Goal: Navigation & Orientation: Find specific page/section

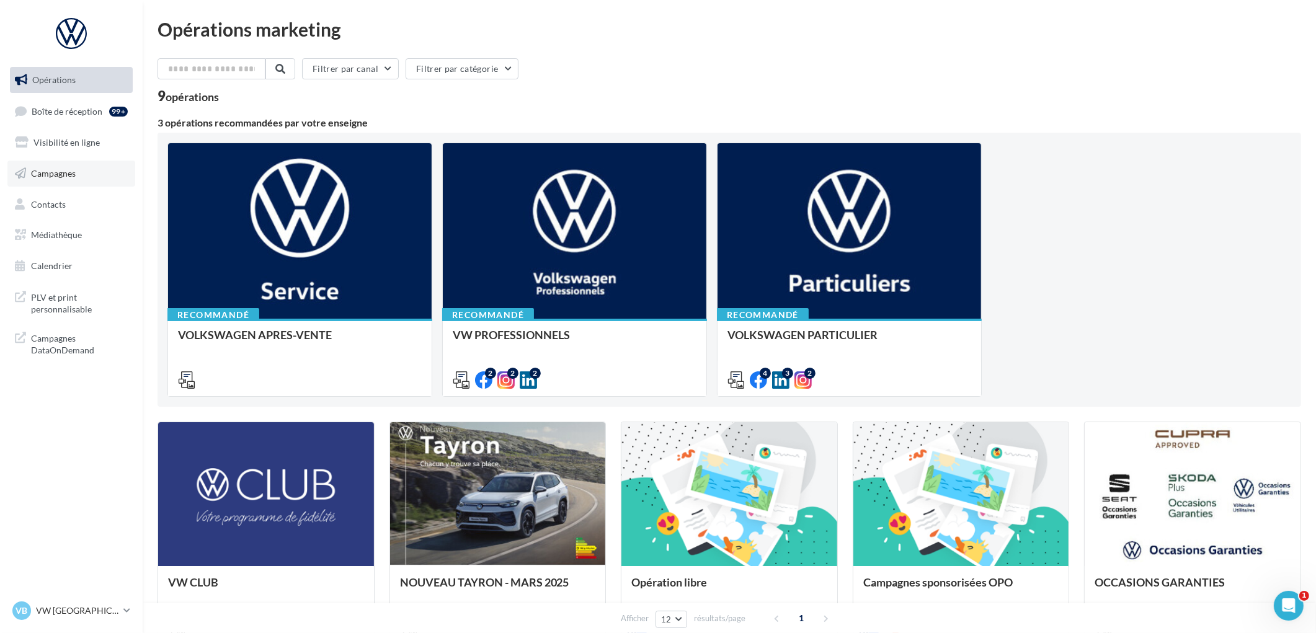
click at [64, 178] on link "Campagnes" at bounding box center [71, 174] width 128 height 26
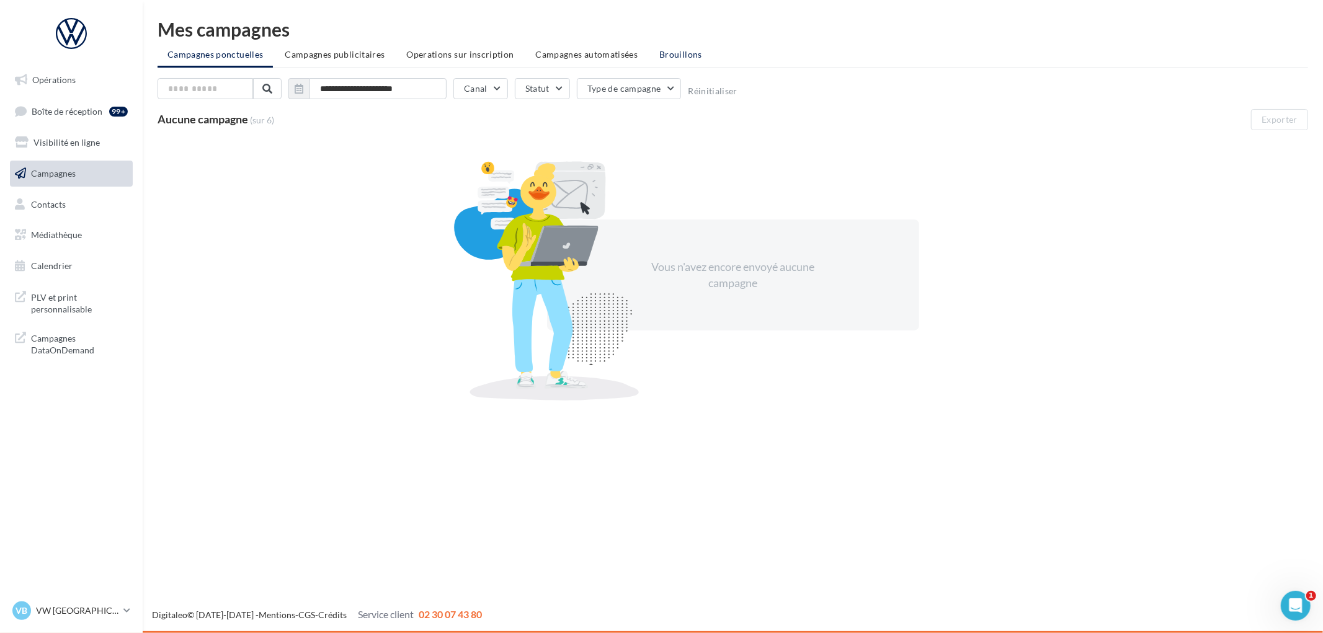
click at [650, 56] on li "Brouillons" at bounding box center [681, 54] width 63 height 22
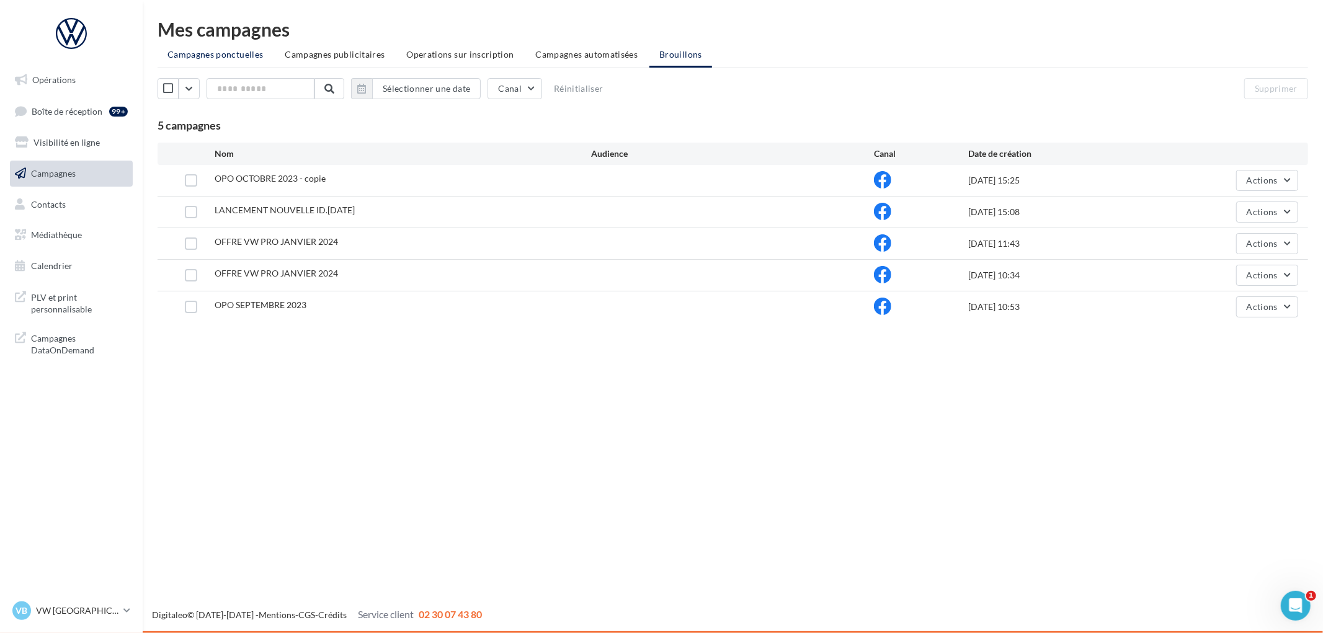
click at [219, 60] on li "Campagnes ponctuelles" at bounding box center [215, 54] width 115 height 22
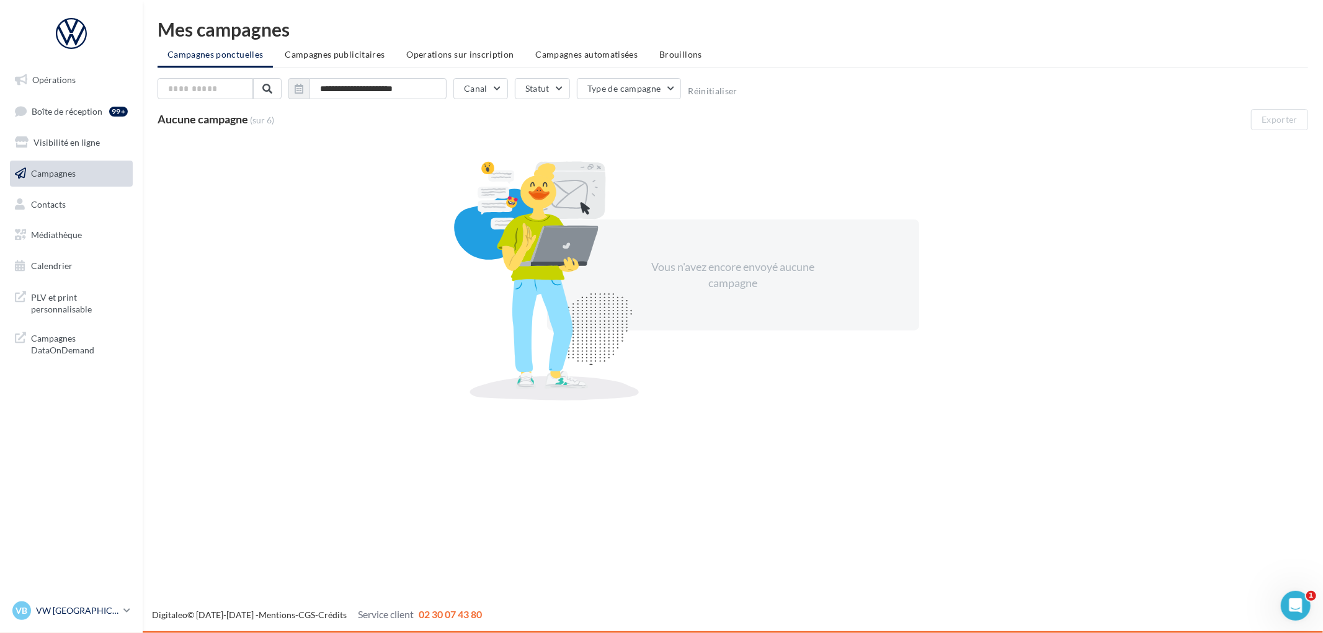
click at [76, 619] on div "VB VW BREST vw-bre-mkg" at bounding box center [65, 611] width 106 height 19
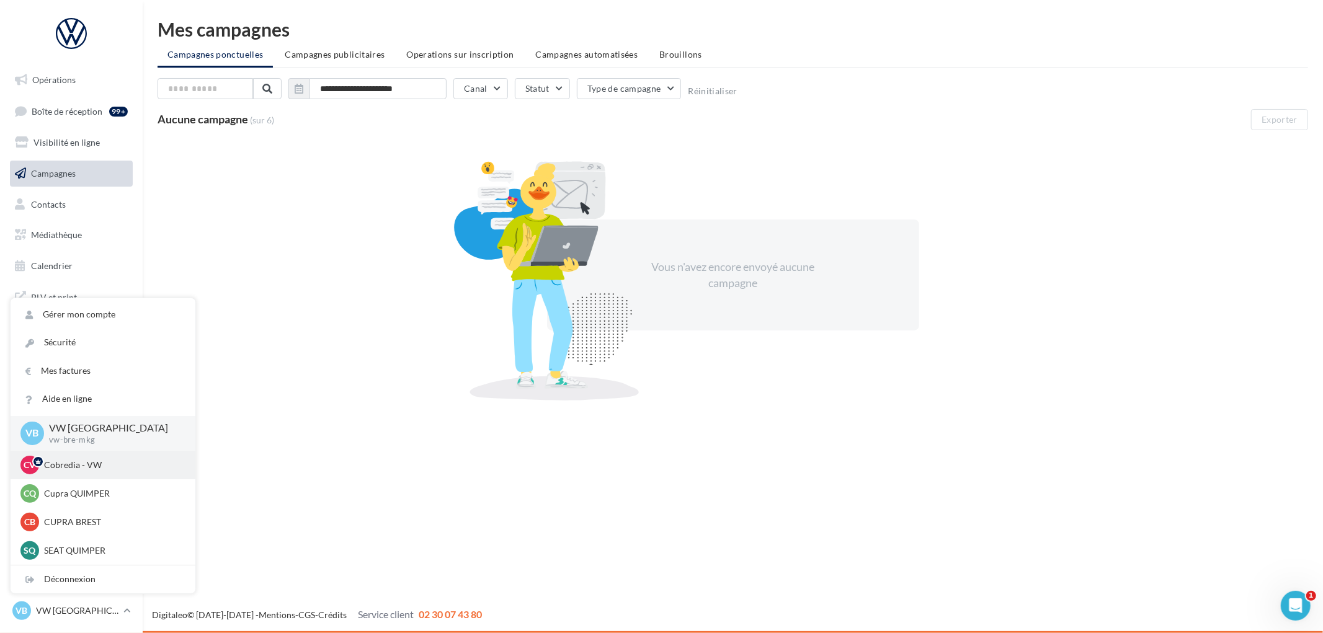
click at [82, 476] on div "CV Cobredia - VW cobredia-vw" at bounding box center [103, 465] width 185 height 29
click at [55, 460] on p "Cobredia - VW" at bounding box center [112, 465] width 136 height 12
